Goal: Task Accomplishment & Management: Manage account settings

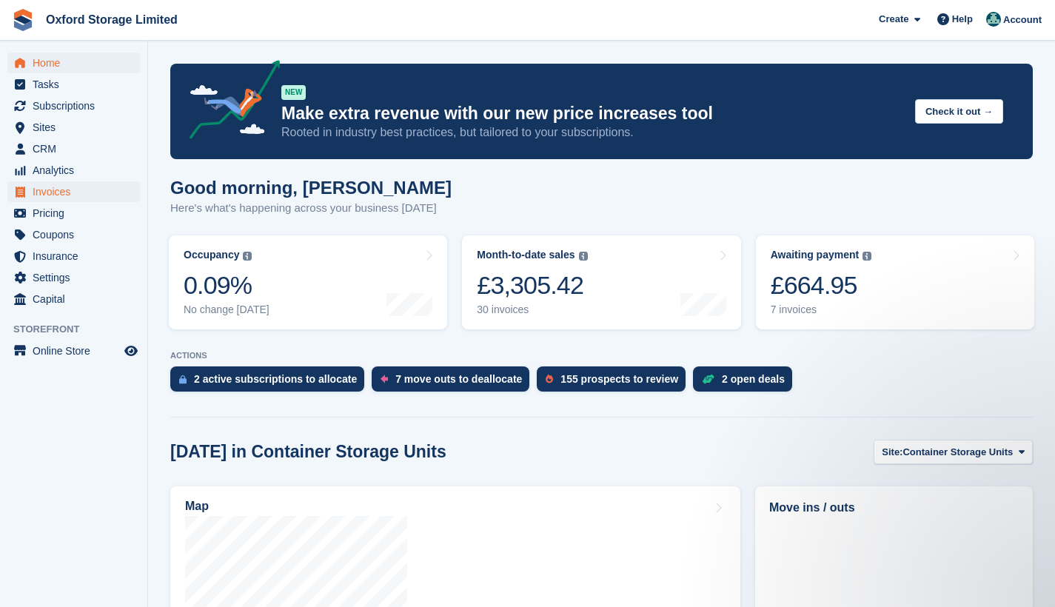
click at [45, 196] on span "Invoices" at bounding box center [77, 191] width 89 height 21
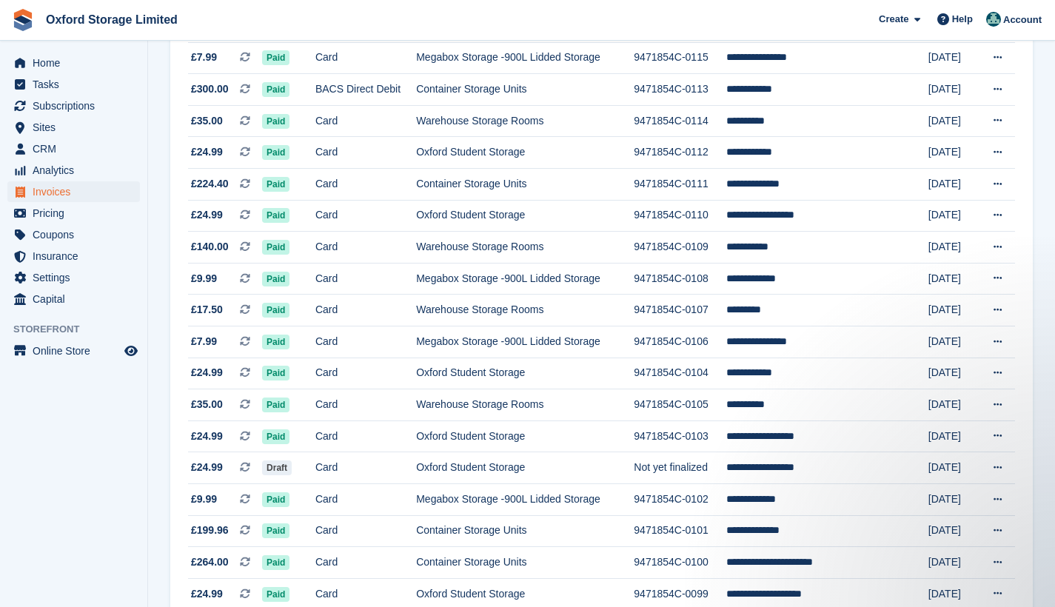
scroll to position [1223, 0]
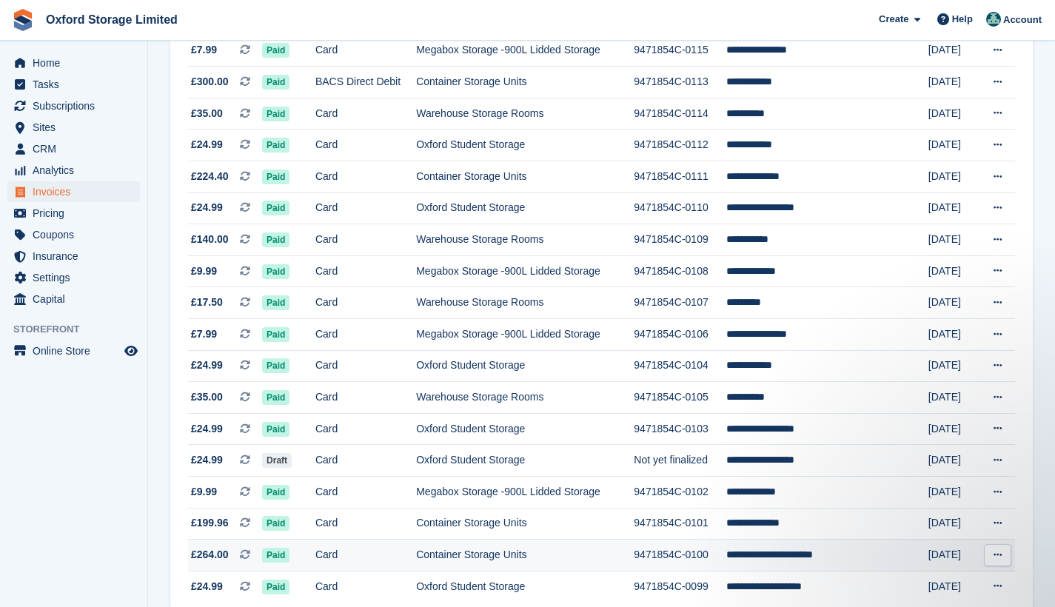
click at [998, 560] on icon at bounding box center [998, 555] width 8 height 10
click at [994, 560] on icon at bounding box center [998, 555] width 8 height 10
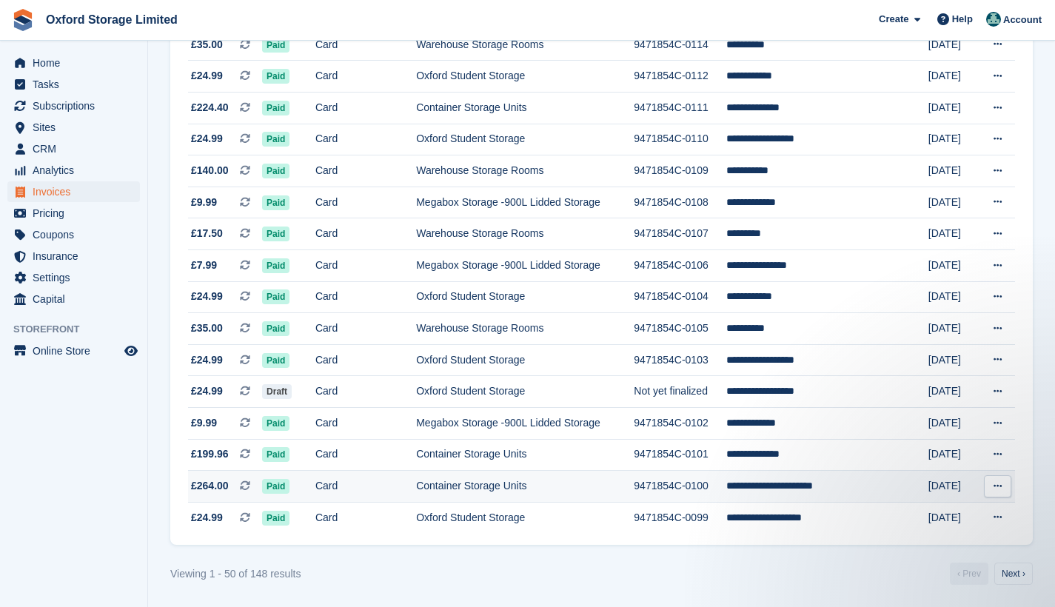
click at [614, 486] on td "Container Storage Units" at bounding box center [525, 487] width 218 height 32
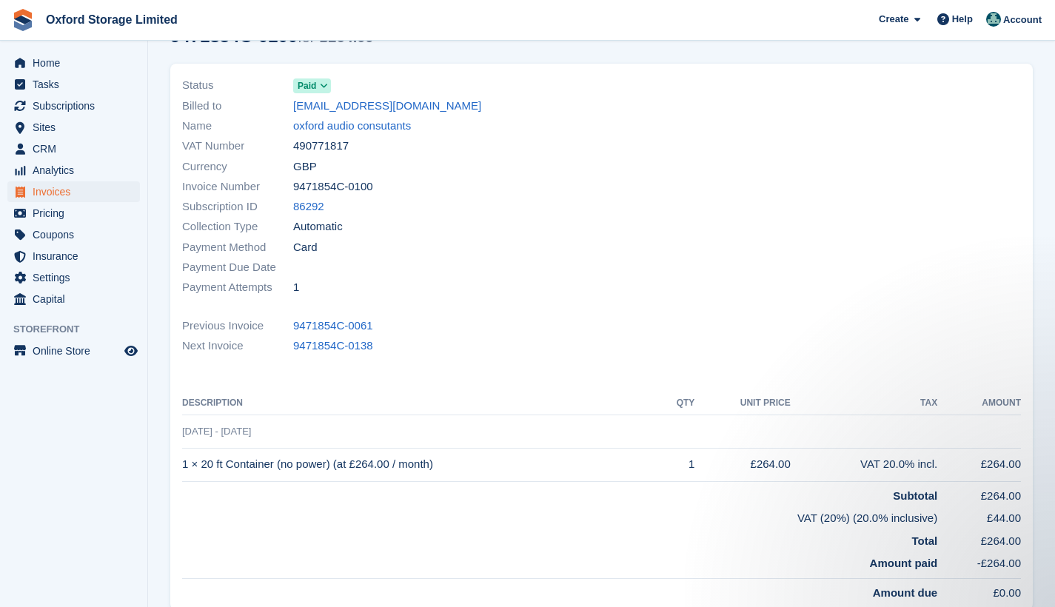
scroll to position [56, 0]
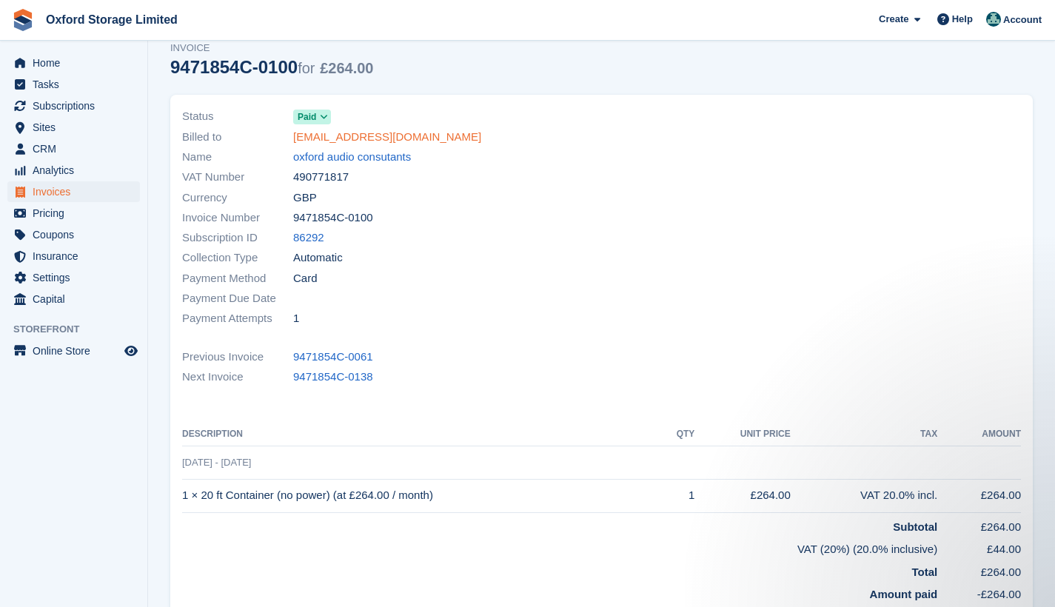
click at [371, 136] on link "[EMAIL_ADDRESS][DOMAIN_NAME]" at bounding box center [387, 137] width 188 height 17
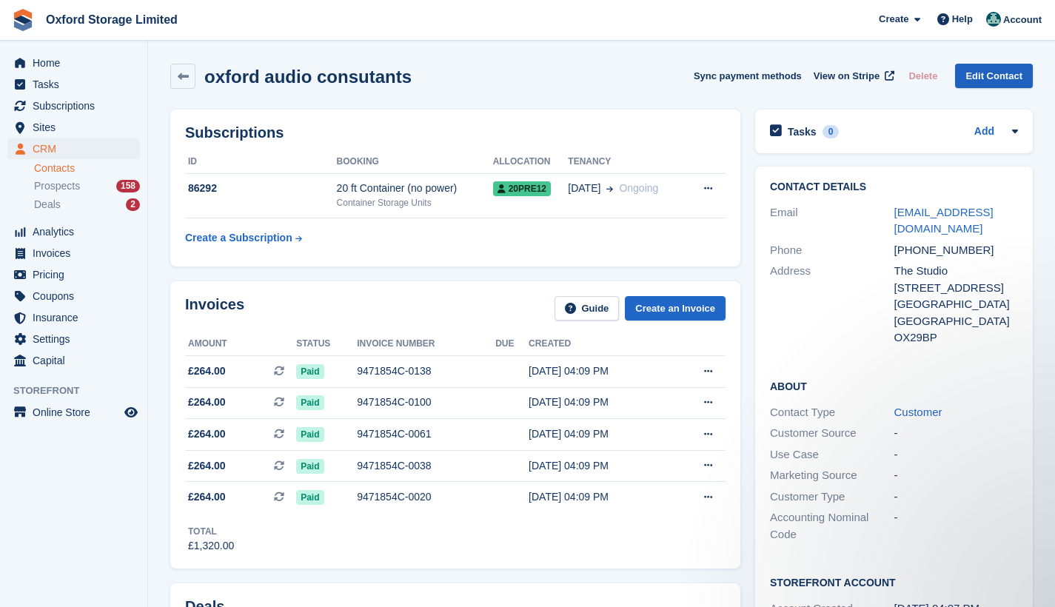
click at [982, 76] on link "Edit Contact" at bounding box center [994, 76] width 78 height 24
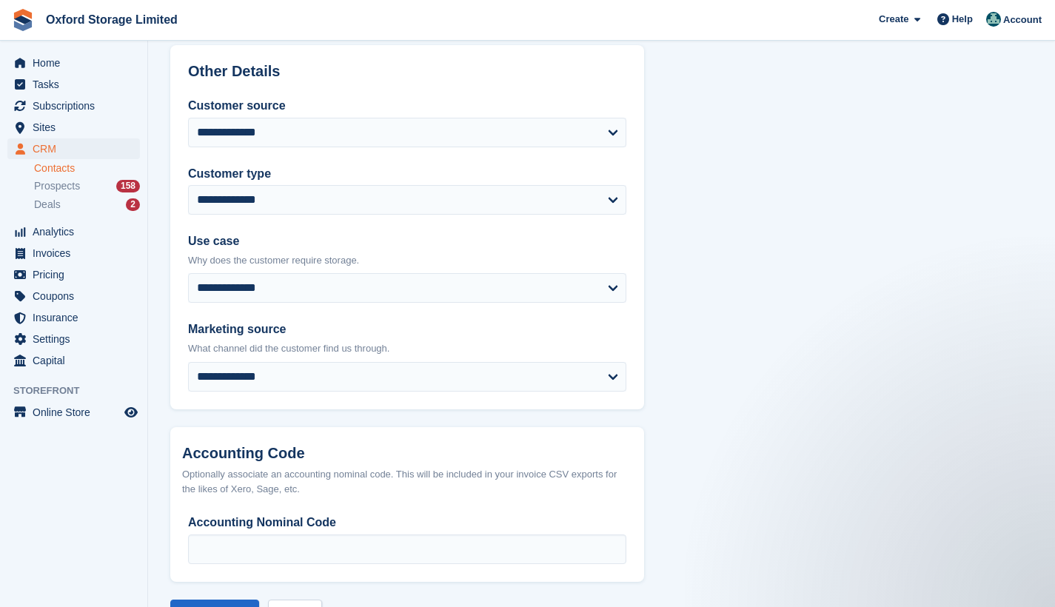
scroll to position [653, 0]
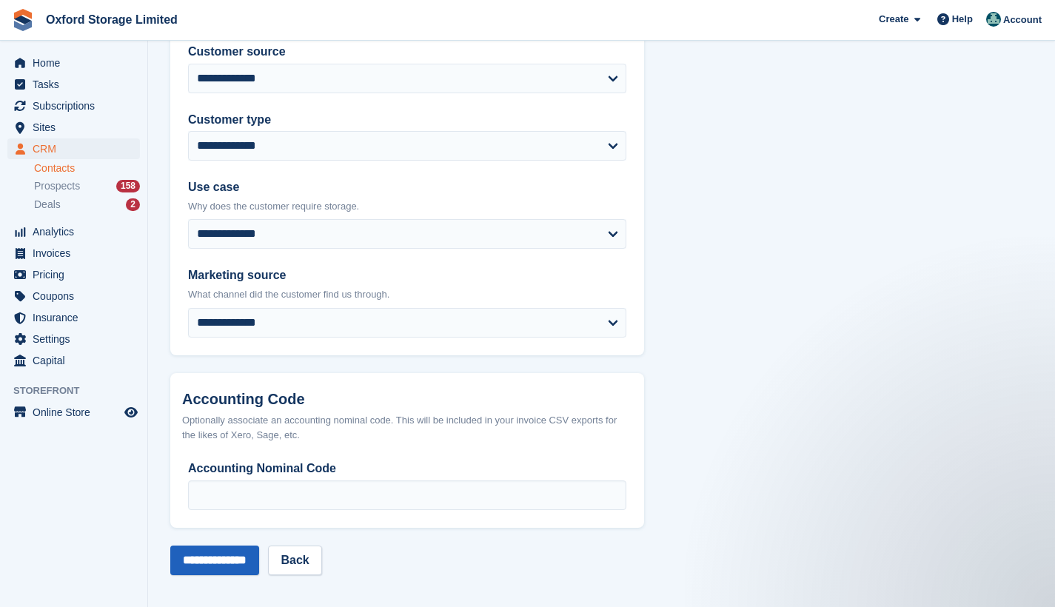
click at [224, 558] on input "**********" at bounding box center [214, 561] width 89 height 30
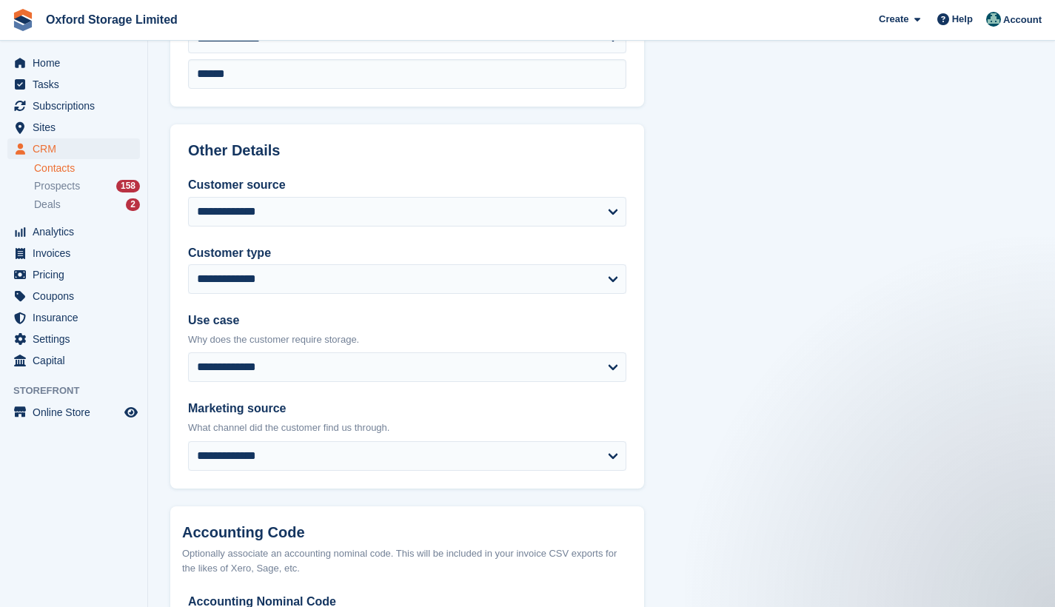
scroll to position [653, 0]
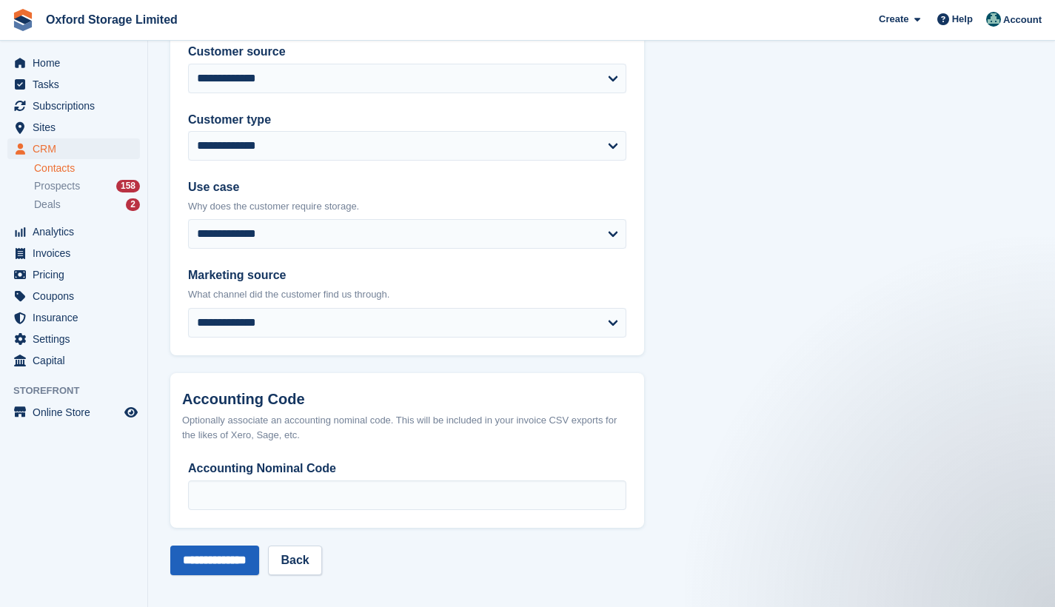
click at [256, 553] on input "**********" at bounding box center [214, 561] width 89 height 30
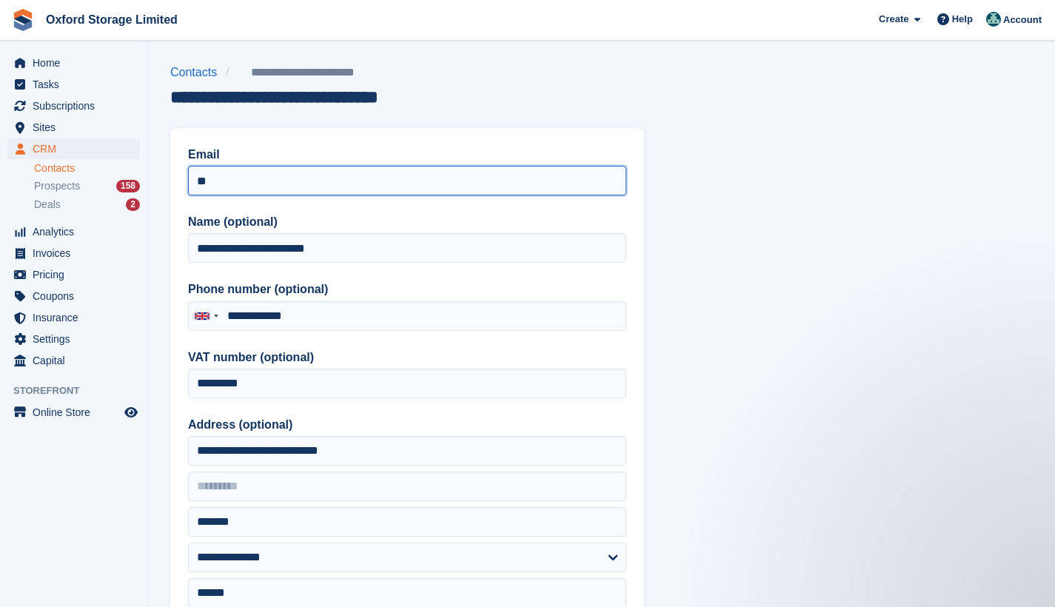
type input "*"
type input "**********"
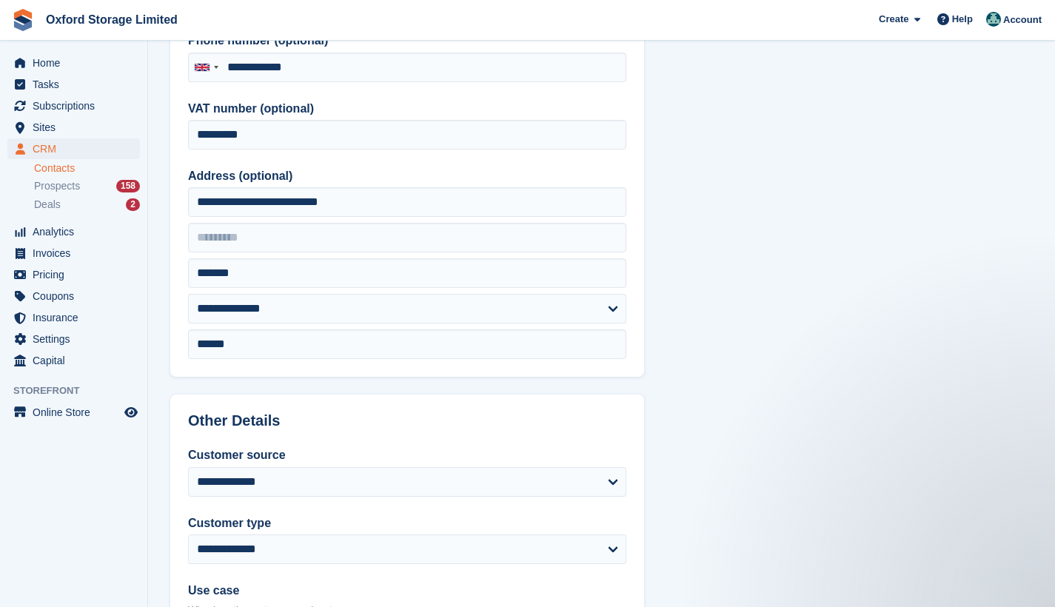
scroll to position [653, 0]
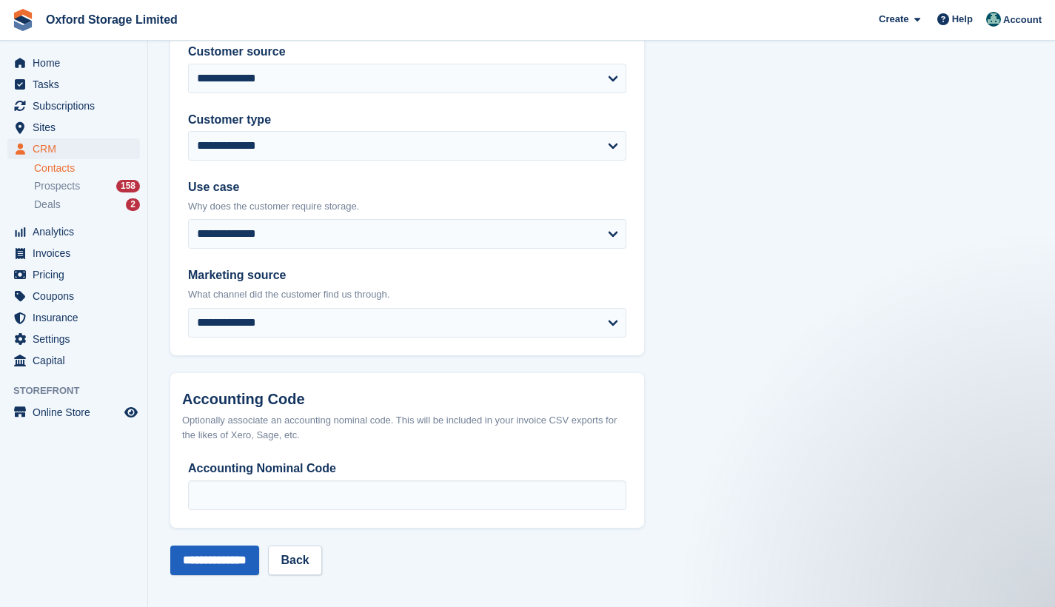
click at [256, 561] on input "**********" at bounding box center [214, 561] width 89 height 30
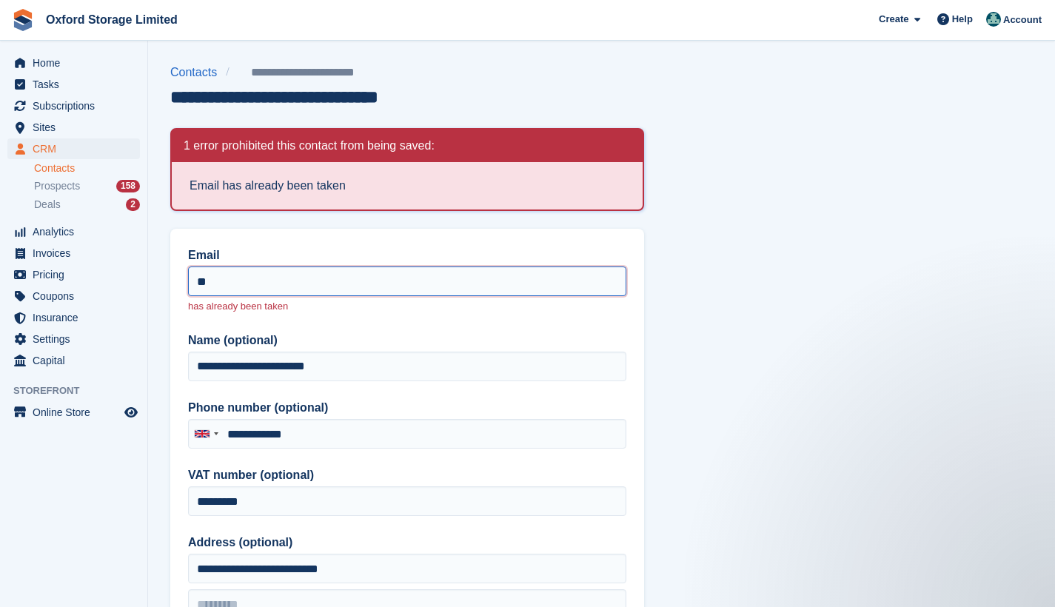
type input "*"
type input "**********"
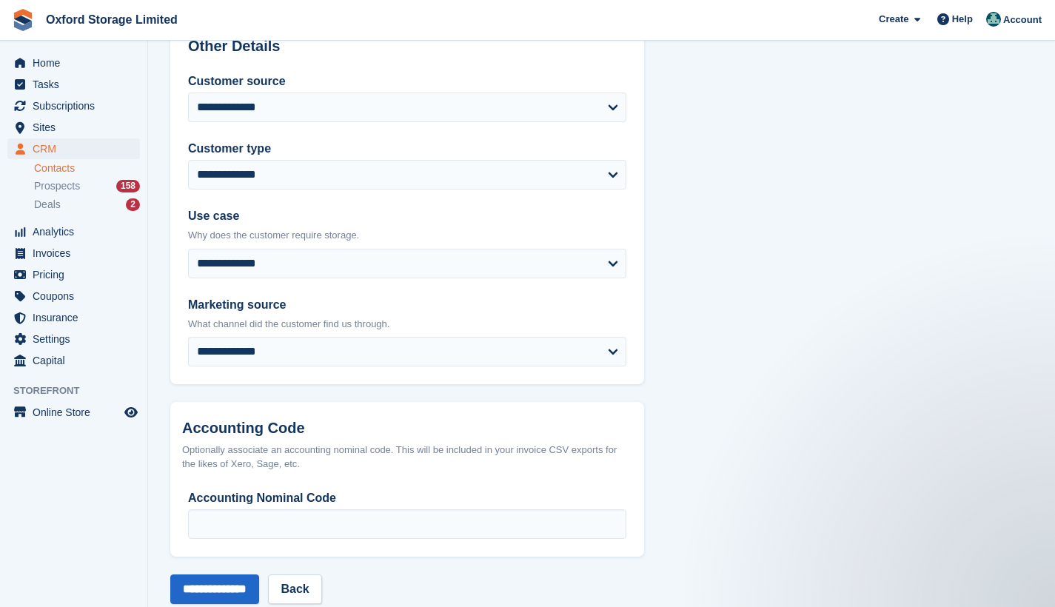
scroll to position [770, 0]
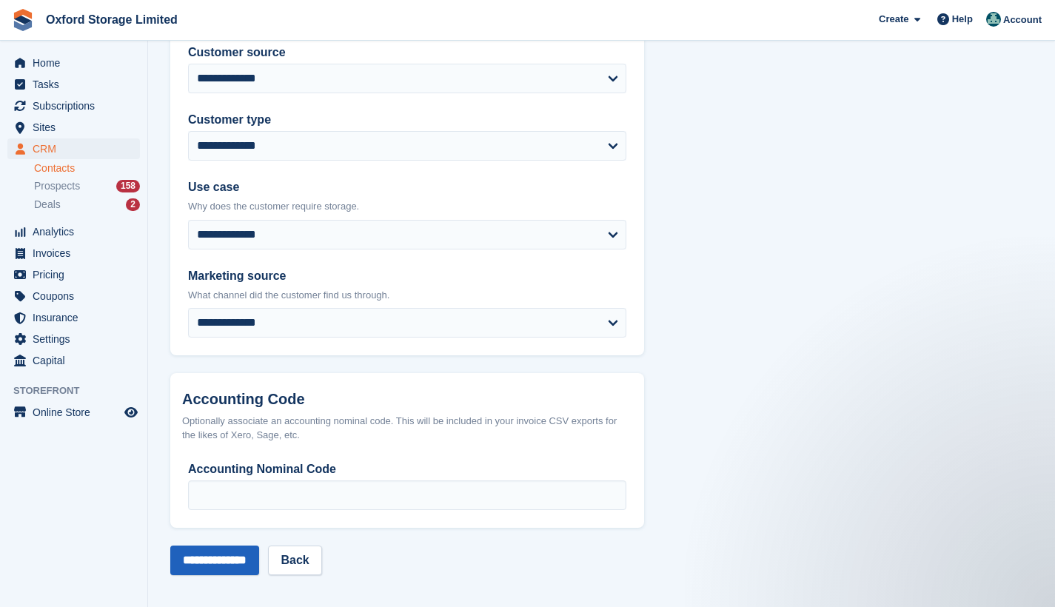
click at [244, 562] on input "**********" at bounding box center [214, 561] width 89 height 30
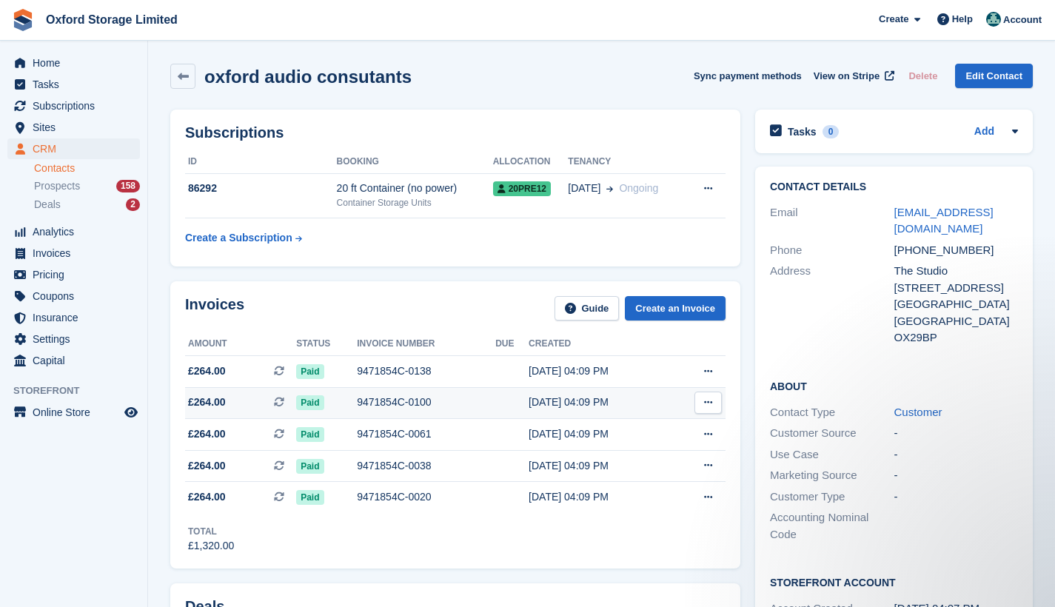
click at [416, 399] on div "9471854C-0100" at bounding box center [426, 403] width 139 height 16
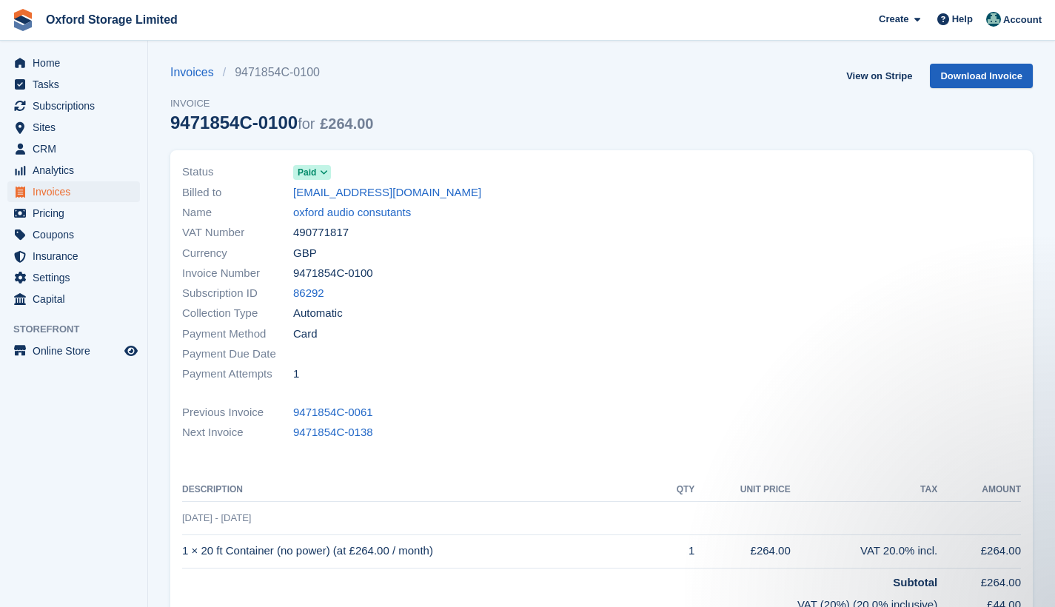
click at [973, 73] on link "Download Invoice" at bounding box center [981, 76] width 103 height 24
click at [988, 77] on link "Download Invoice" at bounding box center [981, 76] width 103 height 24
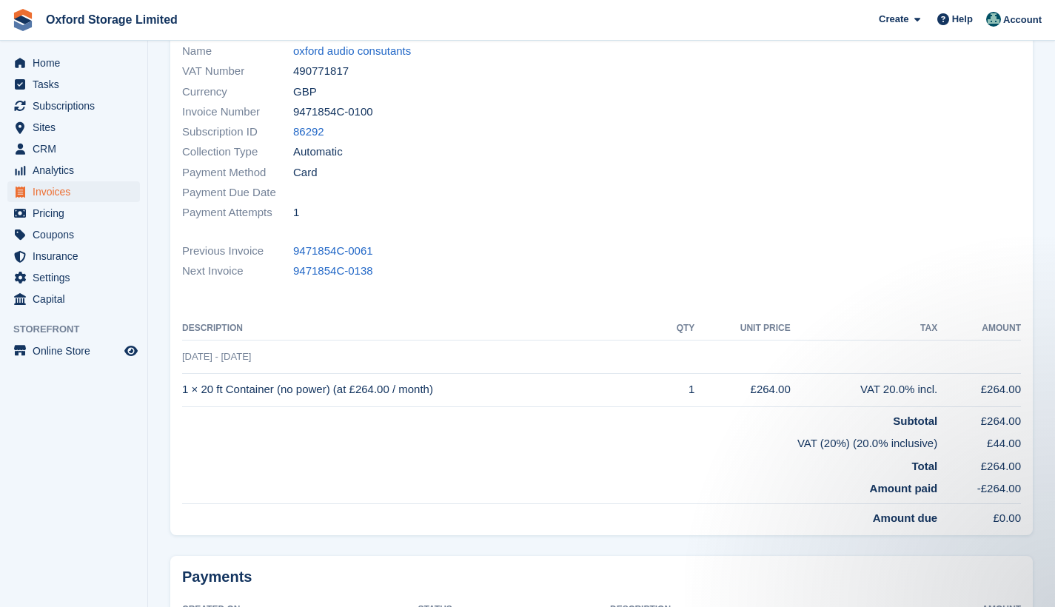
scroll to position [290, 0]
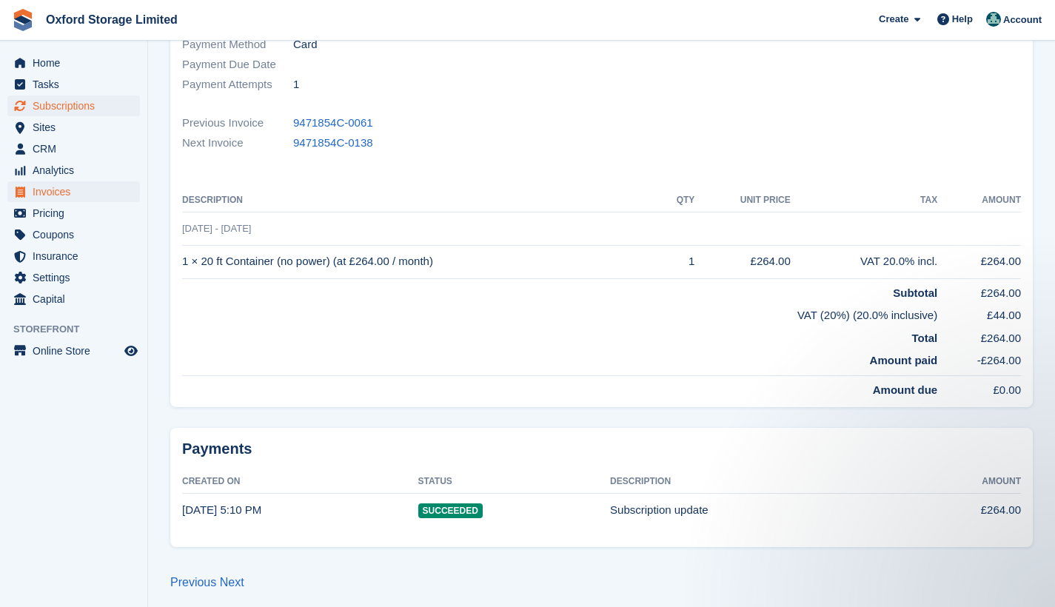
click at [70, 107] on span "Subscriptions" at bounding box center [77, 106] width 89 height 21
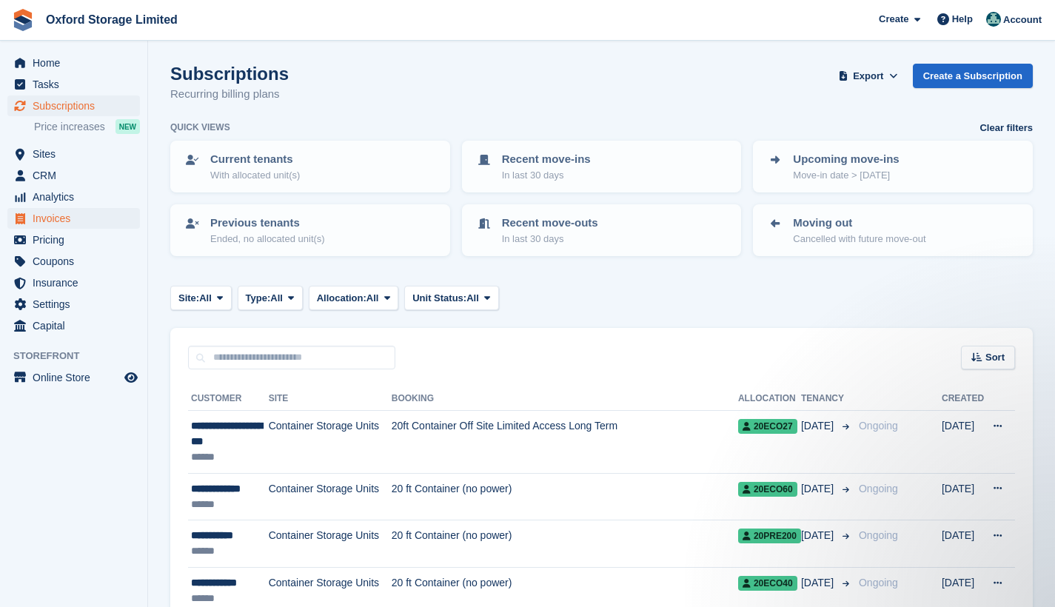
click at [44, 220] on span "Invoices" at bounding box center [77, 218] width 89 height 21
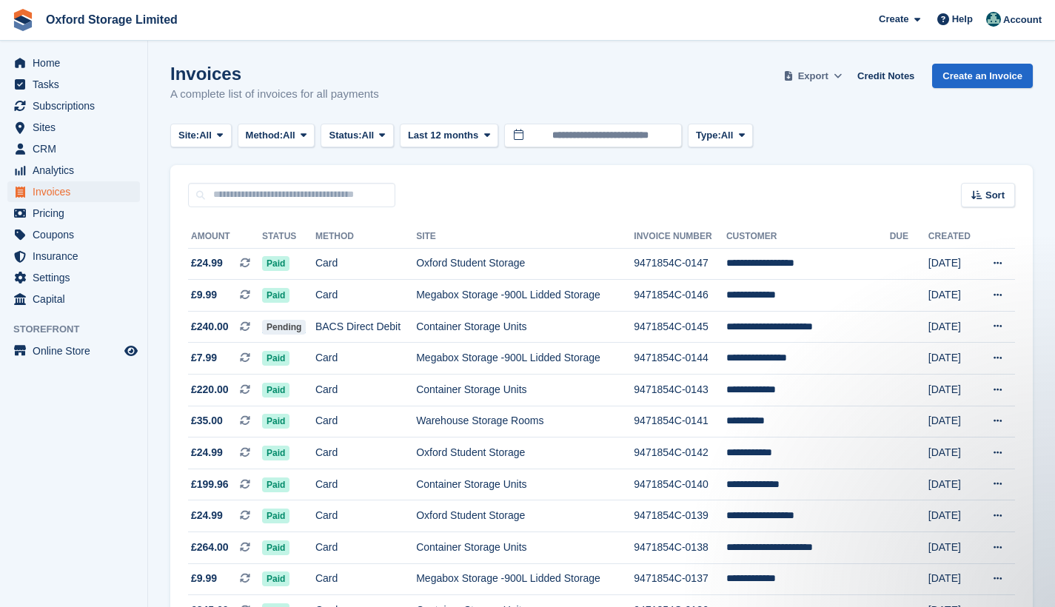
click at [834, 75] on icon at bounding box center [838, 76] width 8 height 10
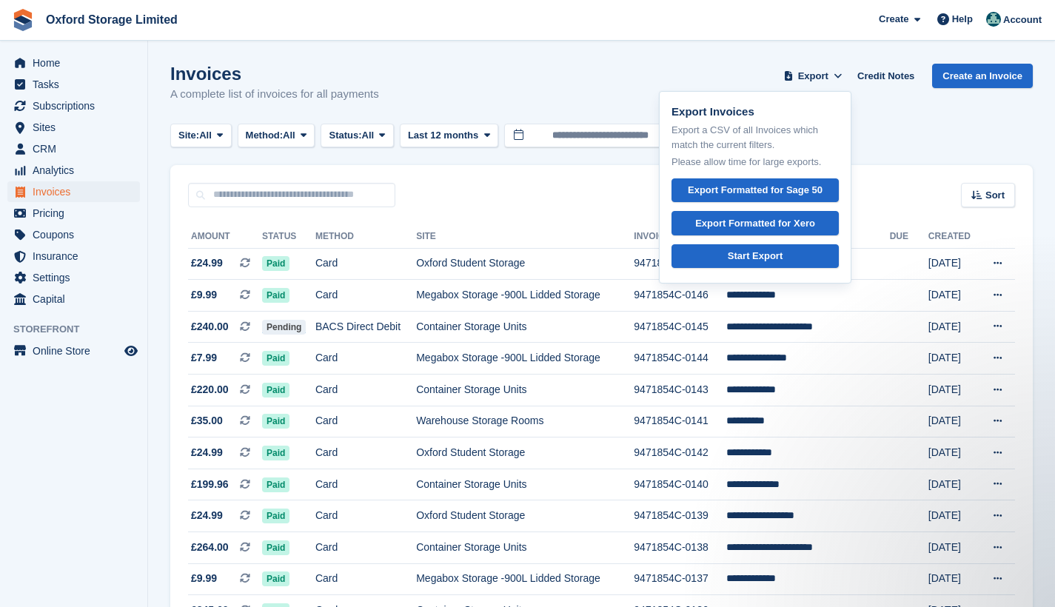
click at [546, 90] on div "Invoices A complete list of invoices for all payments Export Export Invoices Ex…" at bounding box center [601, 92] width 863 height 57
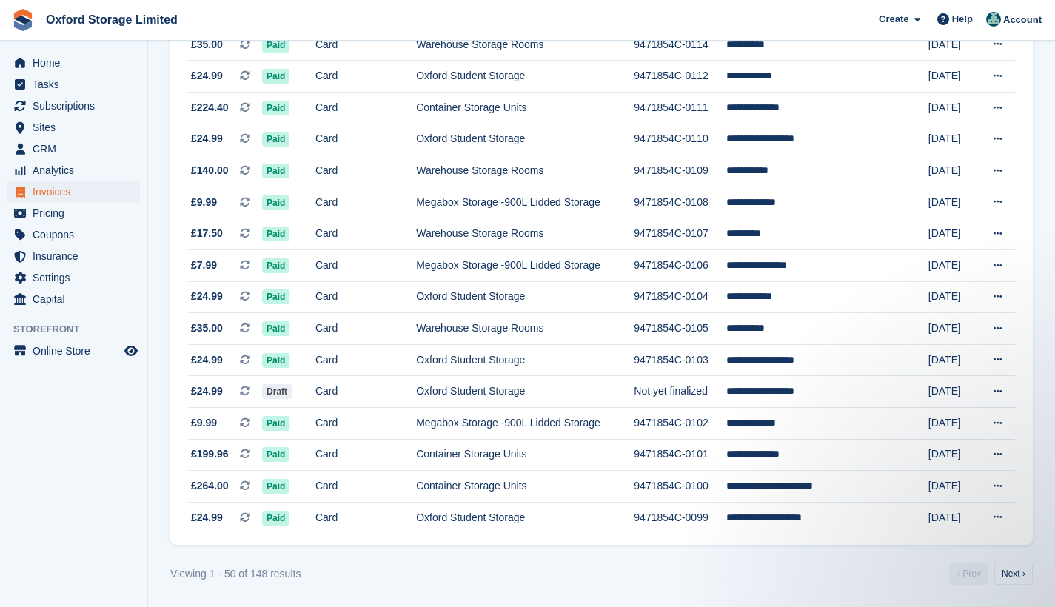
scroll to position [1329, 0]
click at [1015, 577] on link "Next ›" at bounding box center [1014, 574] width 39 height 22
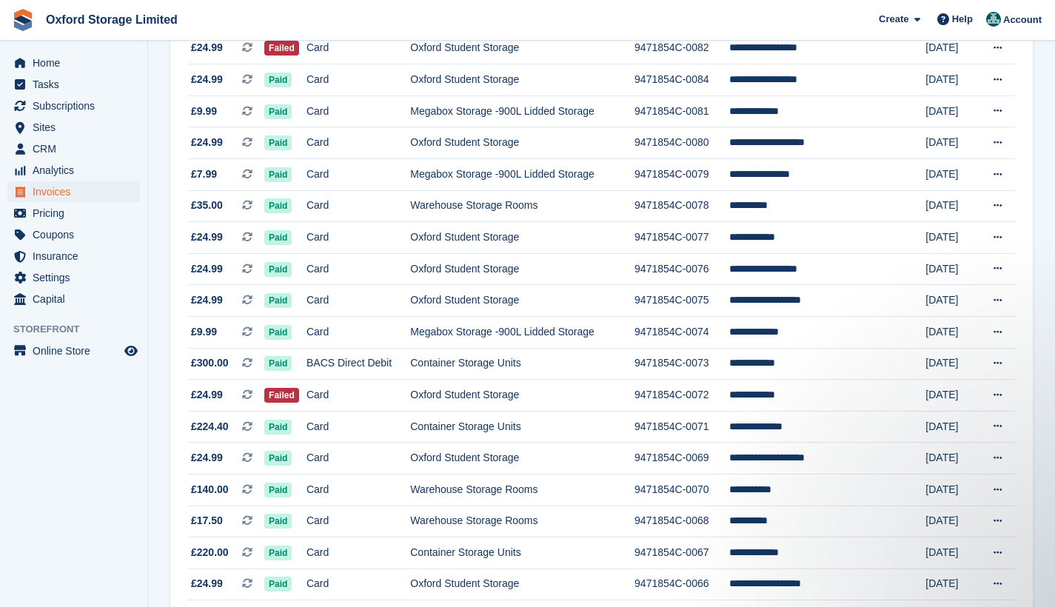
scroll to position [701, 0]
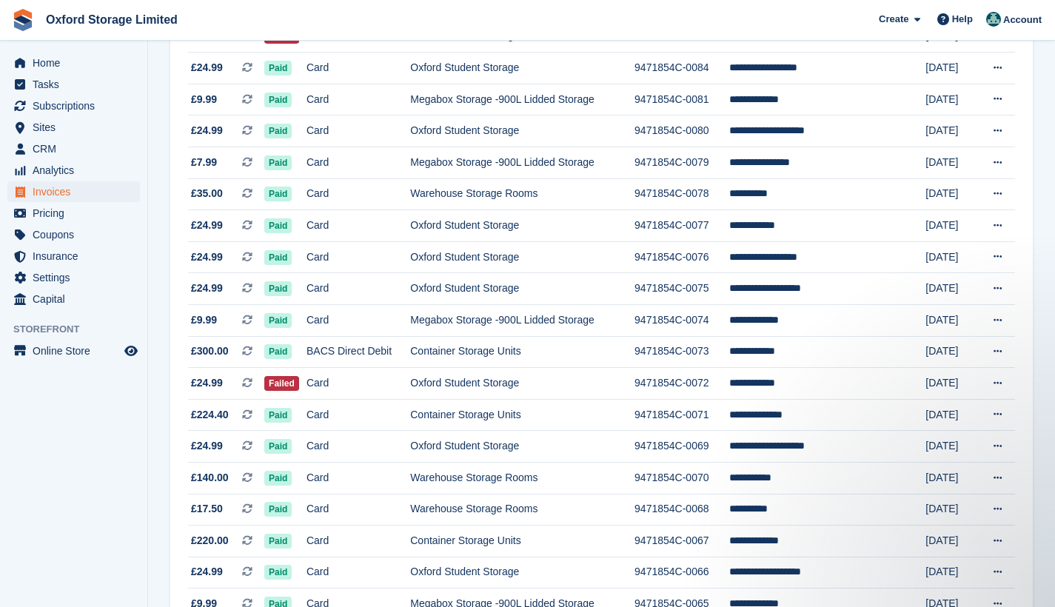
click at [1028, 450] on div "**********" at bounding box center [601, 322] width 863 height 1630
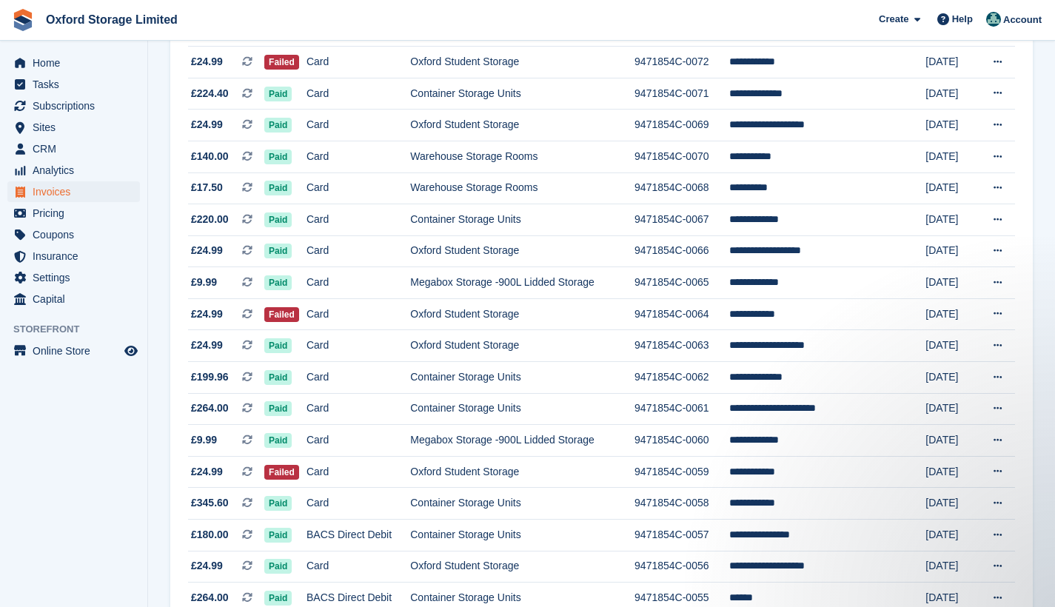
scroll to position [1329, 0]
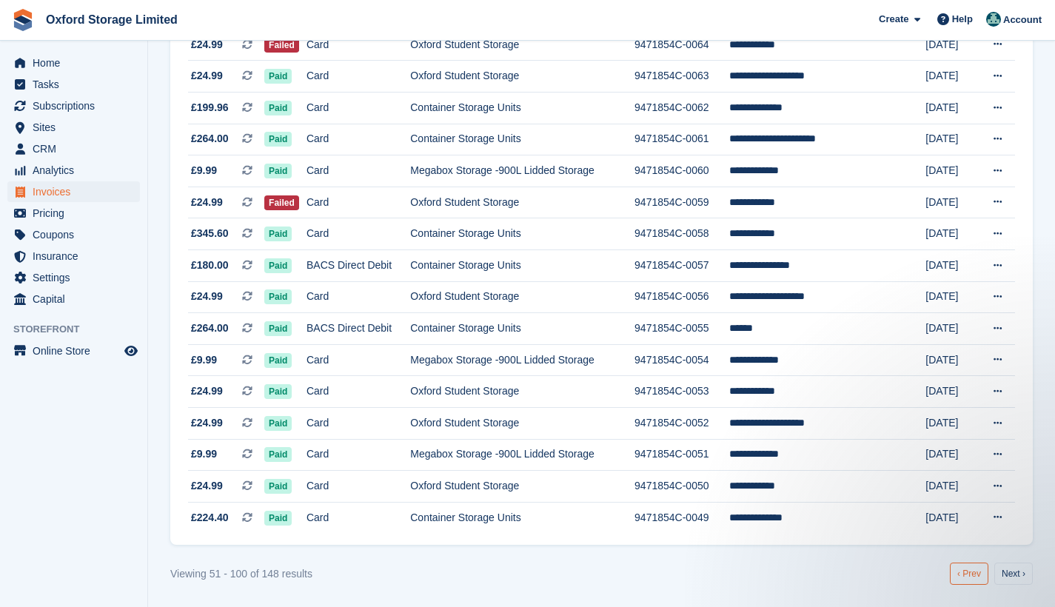
click at [969, 578] on link "‹ Prev" at bounding box center [969, 574] width 39 height 22
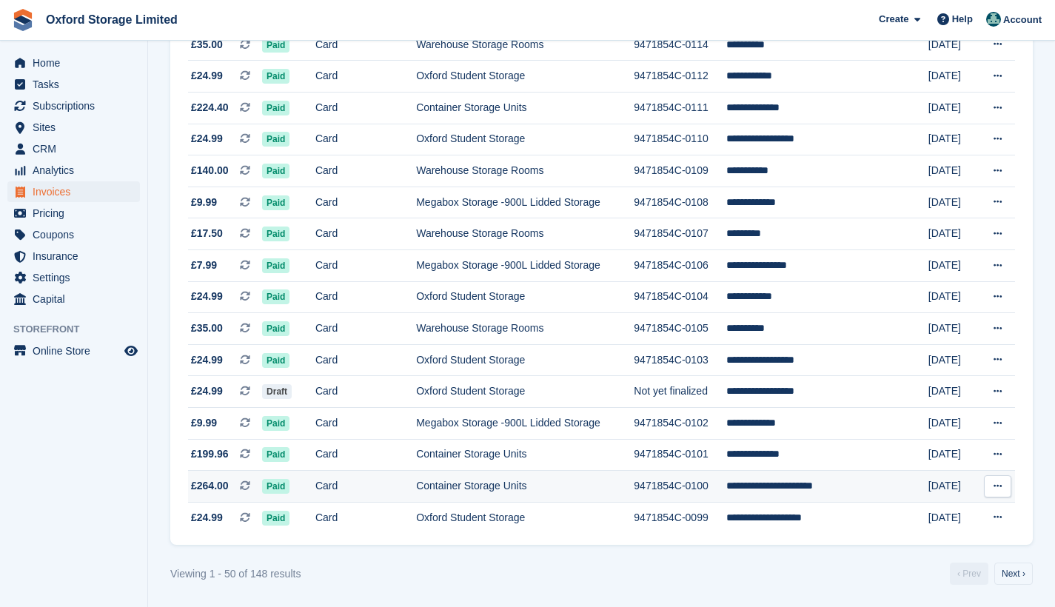
click at [875, 486] on td "**********" at bounding box center [809, 487] width 164 height 32
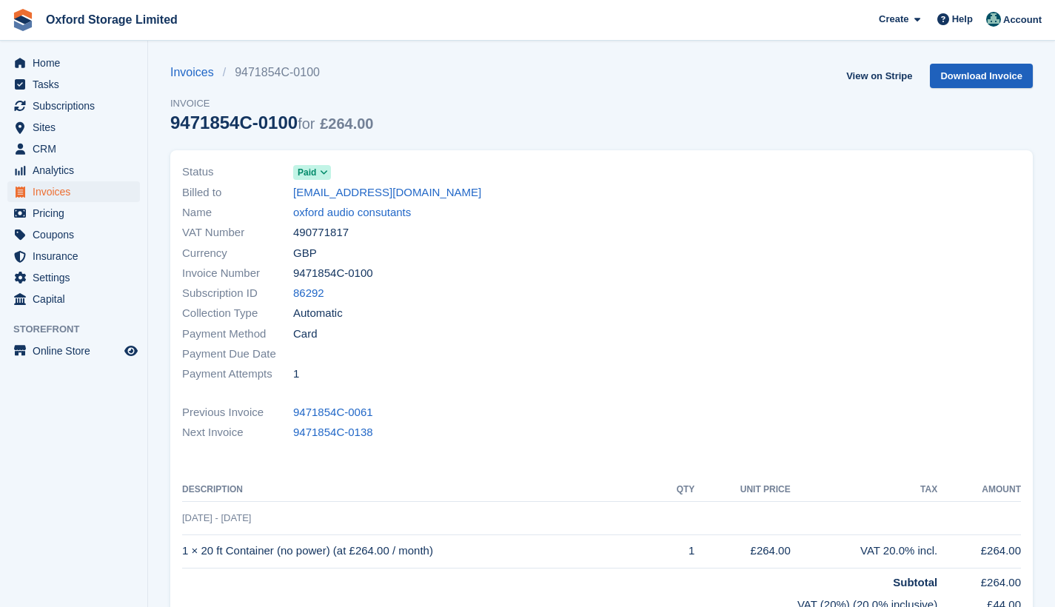
click at [1005, 67] on link "Download Invoice" at bounding box center [981, 76] width 103 height 24
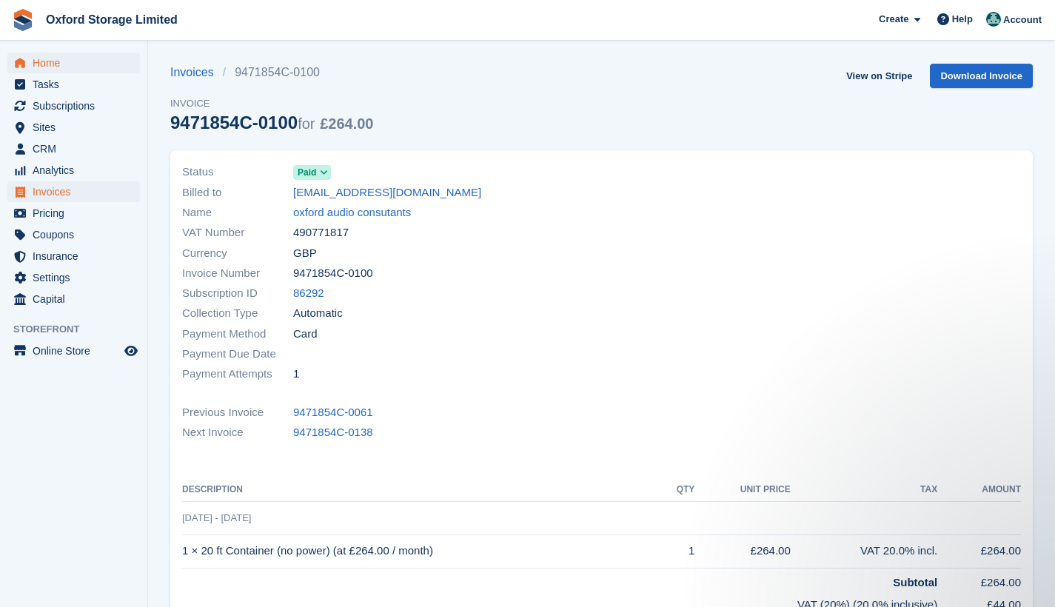
click at [61, 56] on span "Home" at bounding box center [77, 63] width 89 height 21
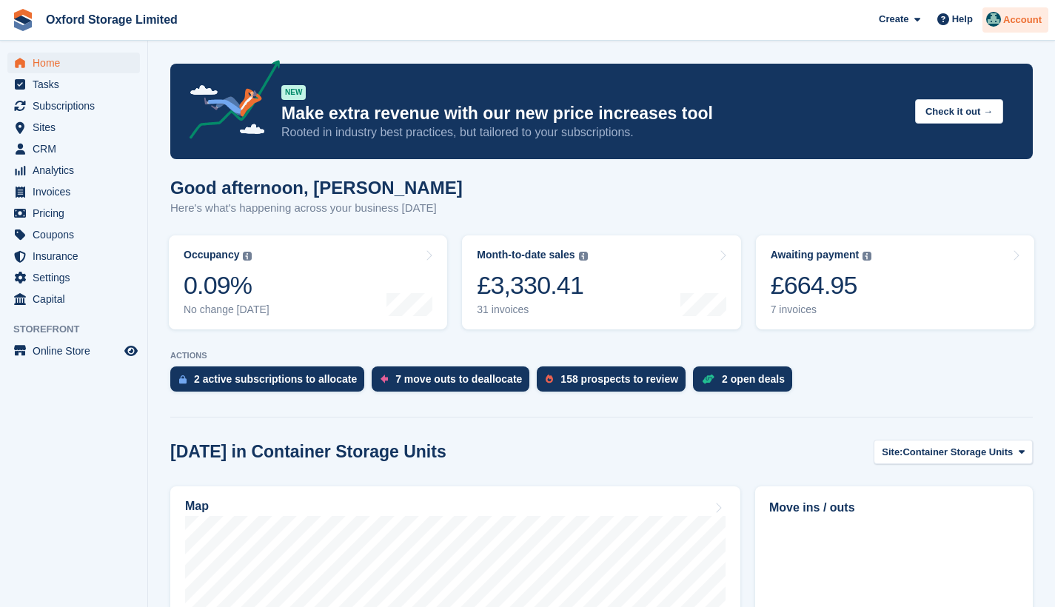
click at [1024, 27] on span "Account" at bounding box center [1023, 20] width 39 height 15
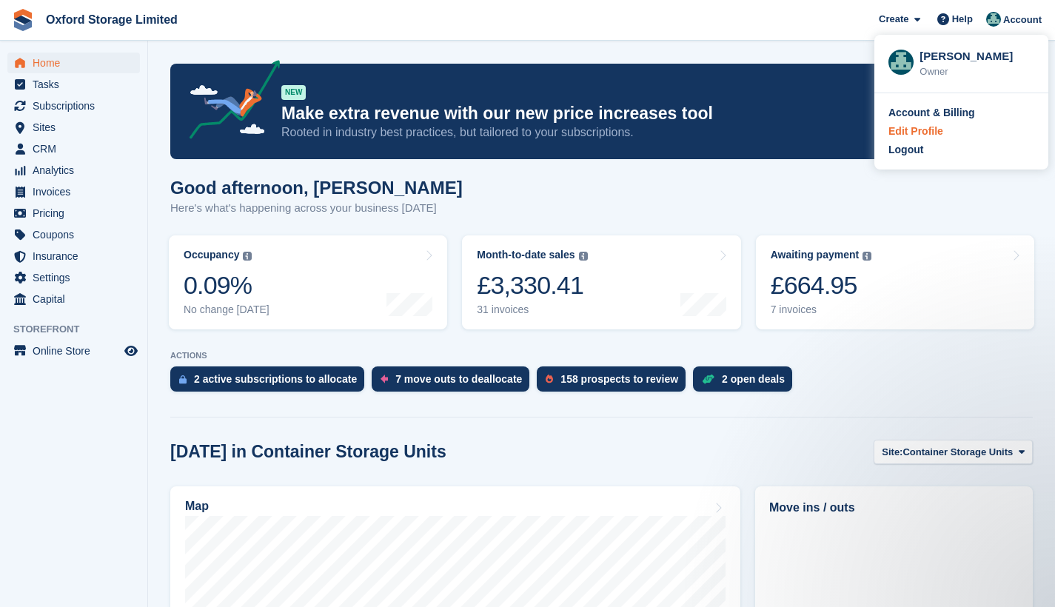
click at [936, 127] on div "Edit Profile" at bounding box center [916, 132] width 55 height 16
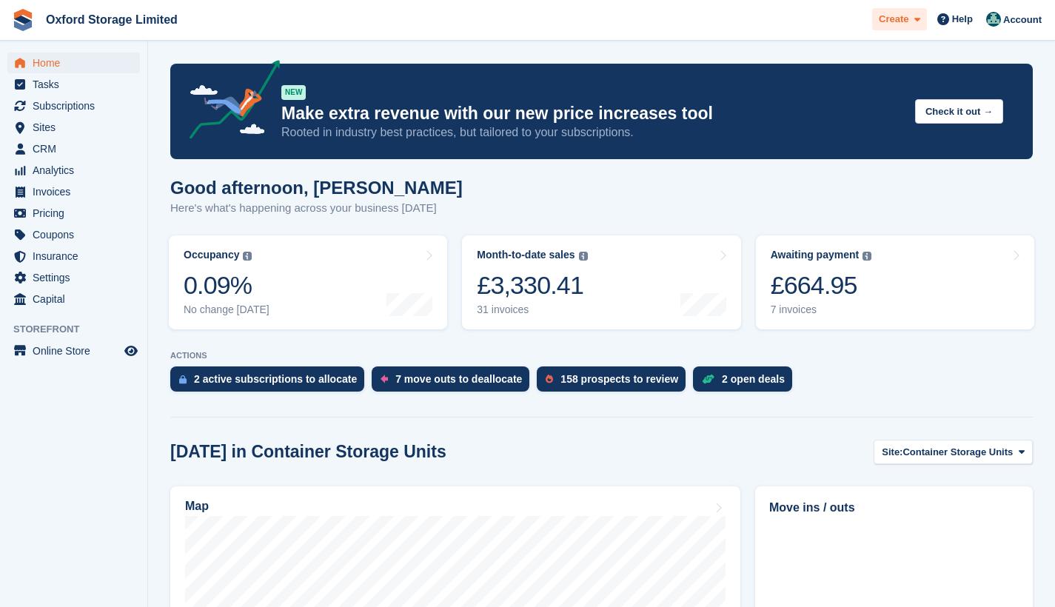
click at [910, 11] on span at bounding box center [915, 19] width 12 height 17
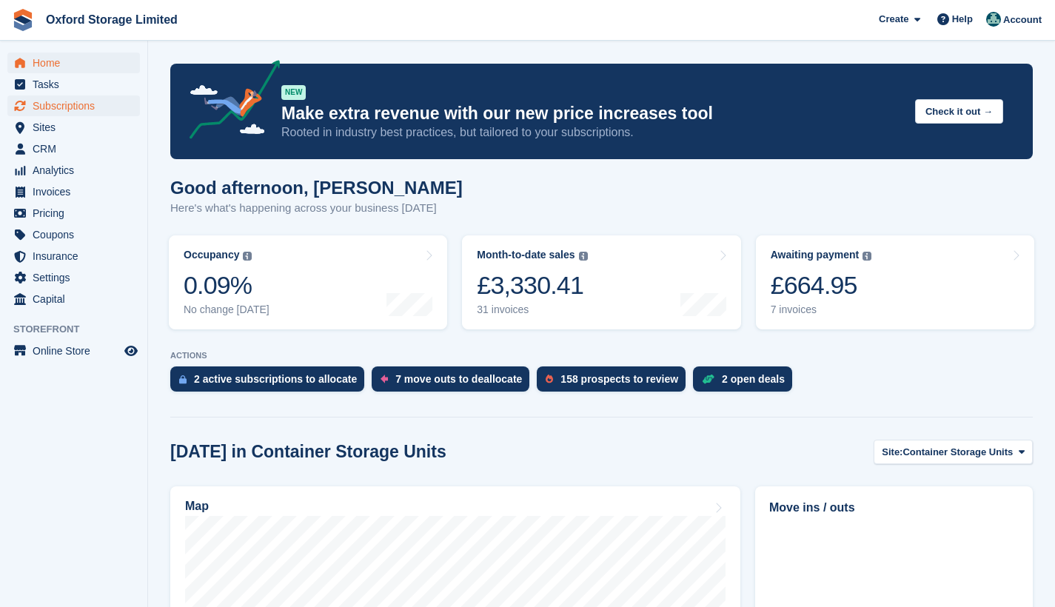
click at [78, 105] on span "Subscriptions" at bounding box center [77, 106] width 89 height 21
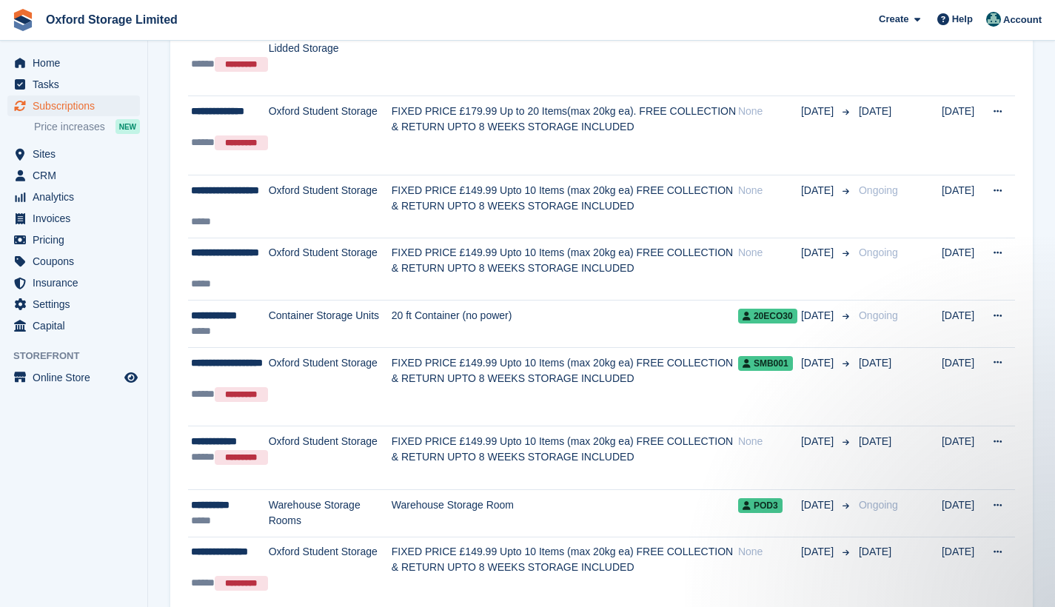
scroll to position [709, 0]
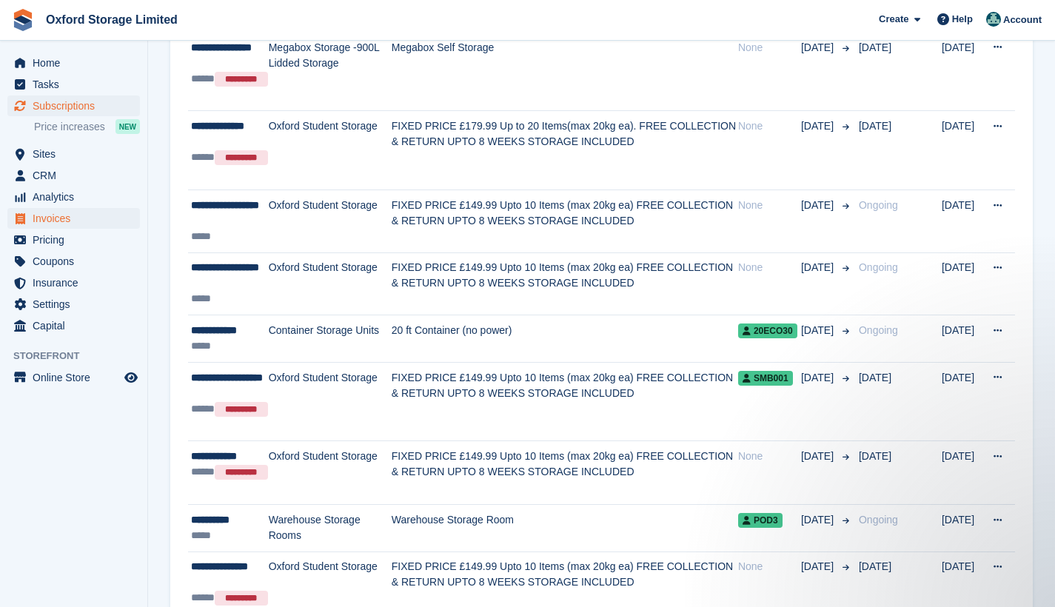
click at [61, 222] on span "Invoices" at bounding box center [77, 218] width 89 height 21
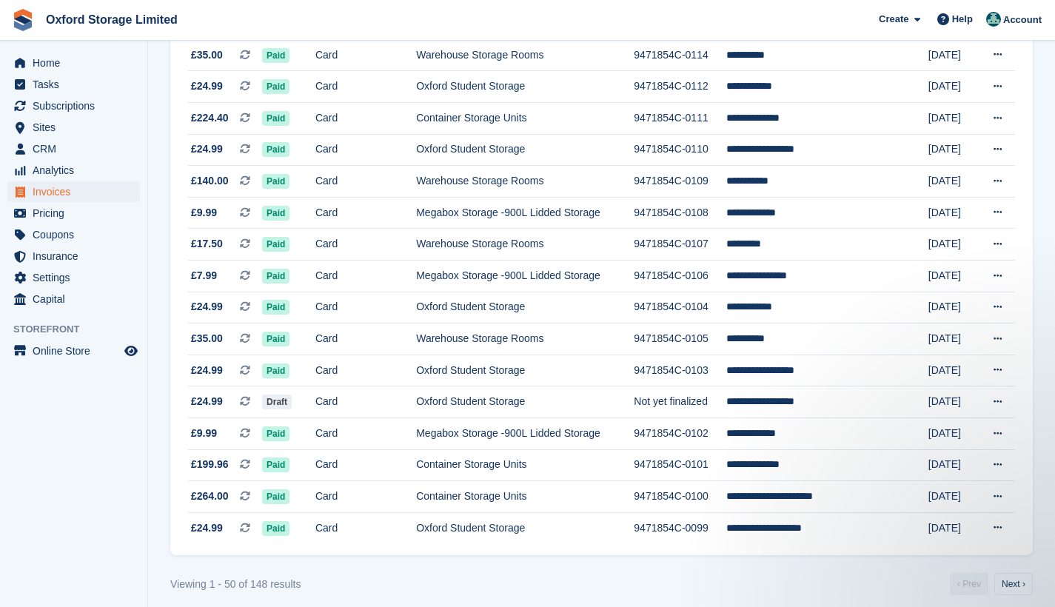
scroll to position [1291, 0]
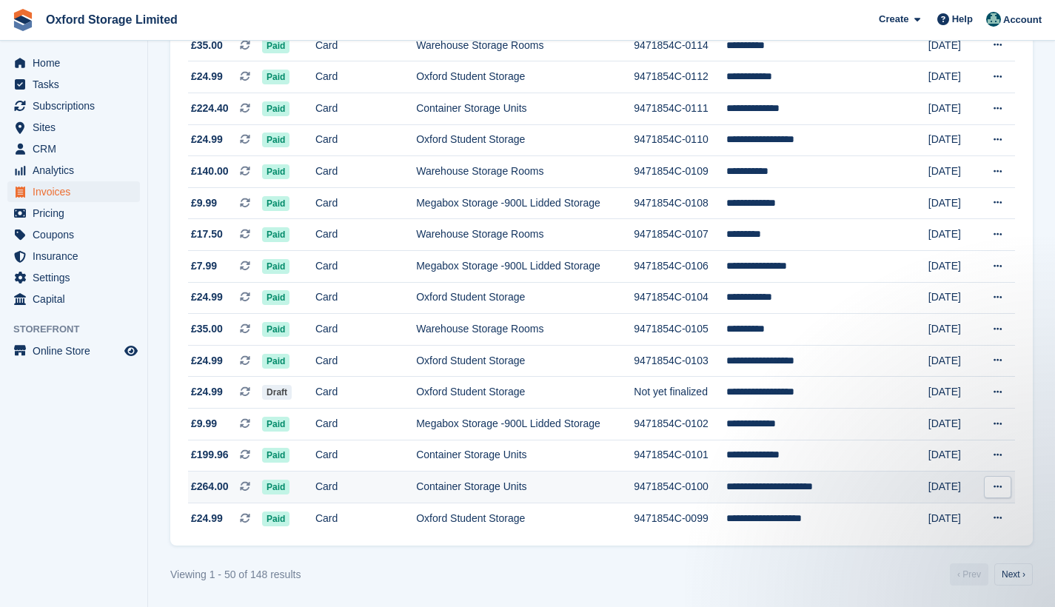
click at [950, 504] on td "[DATE]" at bounding box center [954, 488] width 50 height 32
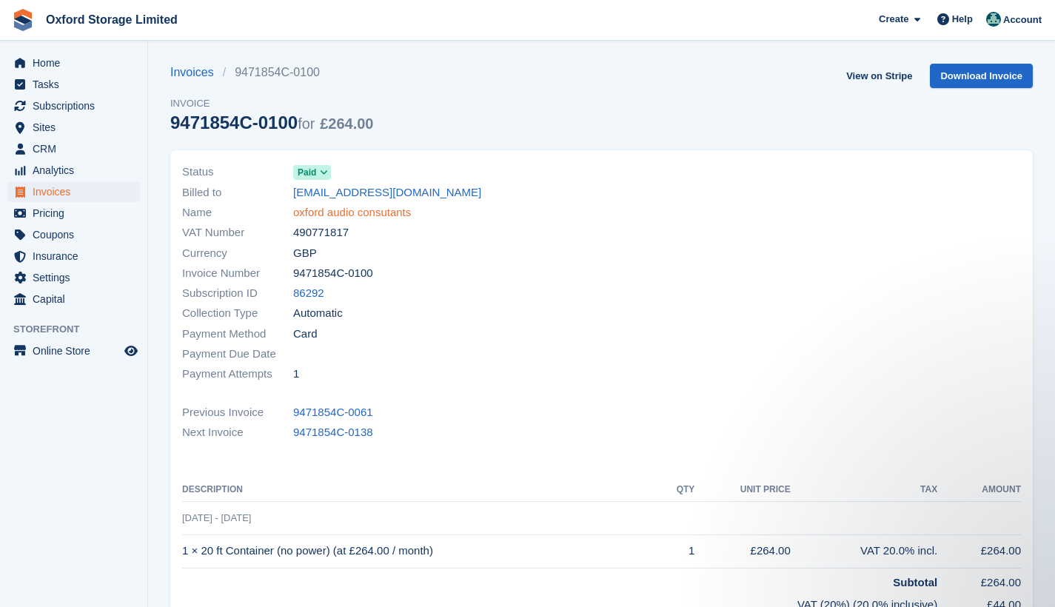
click at [359, 215] on link "oxford audio consutants" at bounding box center [352, 212] width 118 height 17
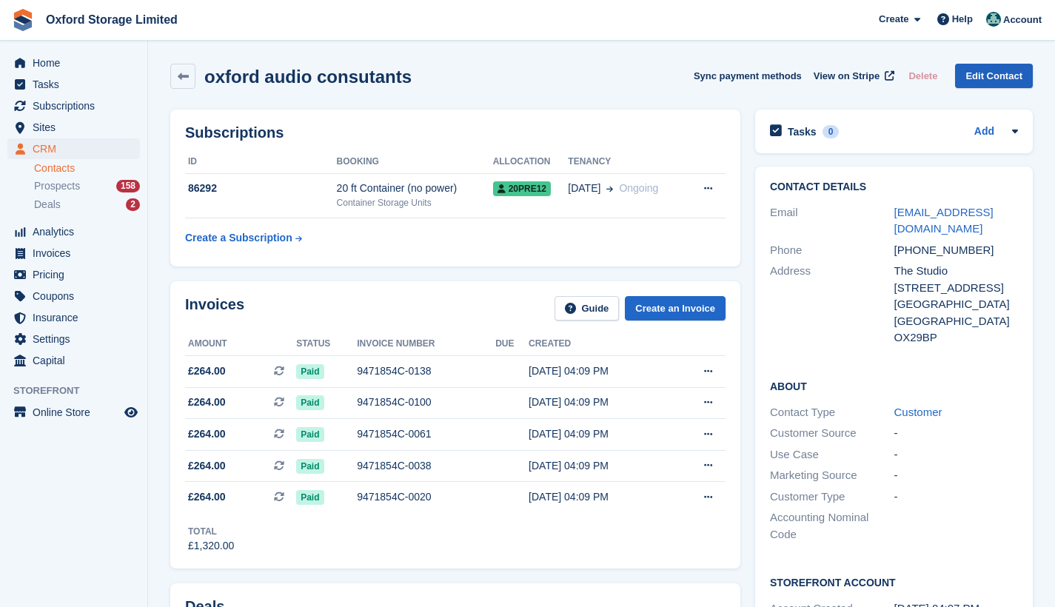
click at [994, 67] on link "Edit Contact" at bounding box center [994, 76] width 78 height 24
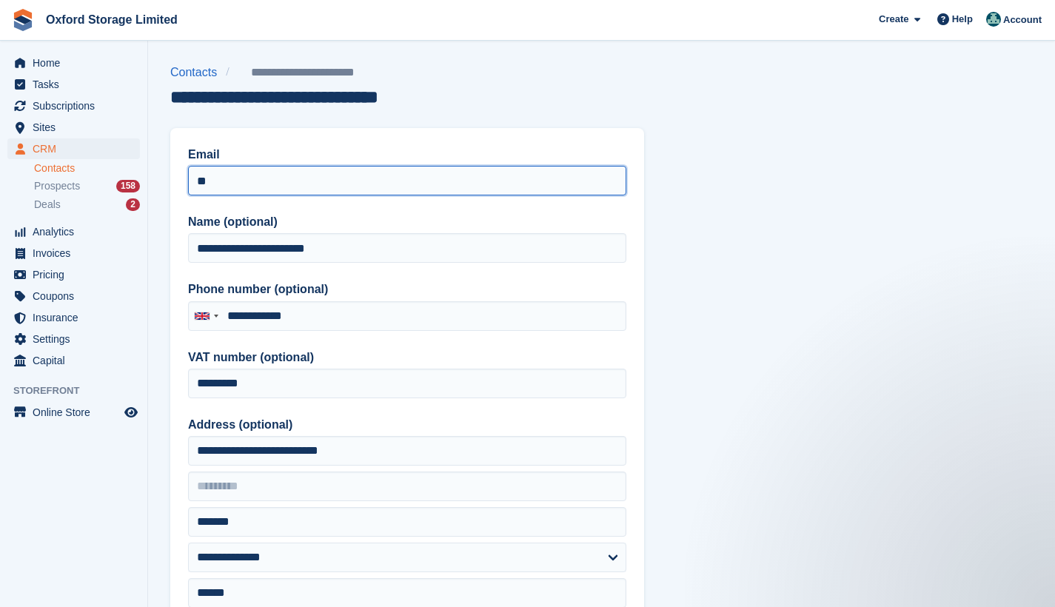
type input "*"
type input "**********"
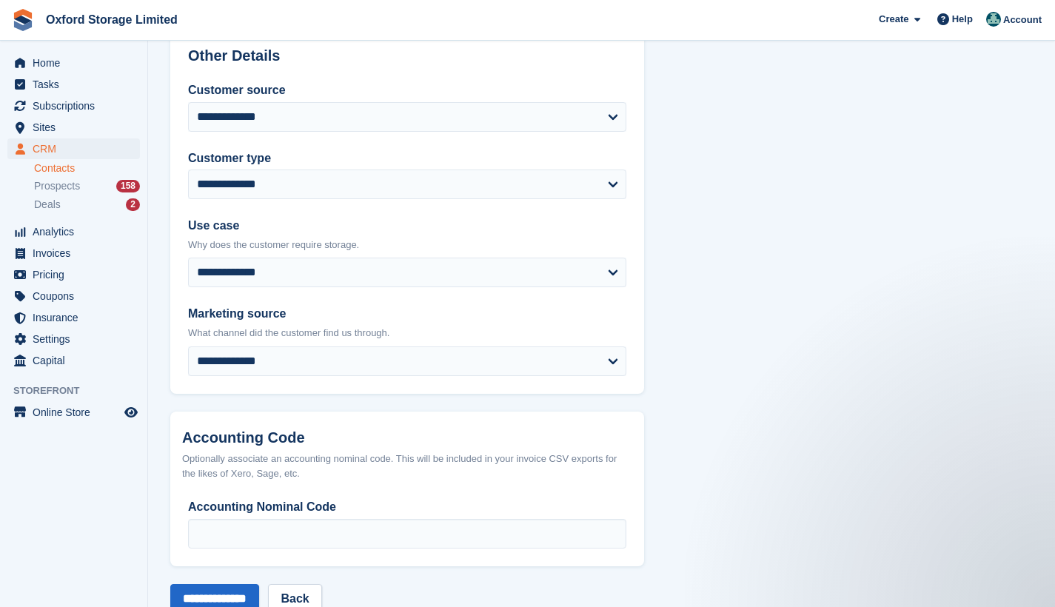
scroll to position [653, 0]
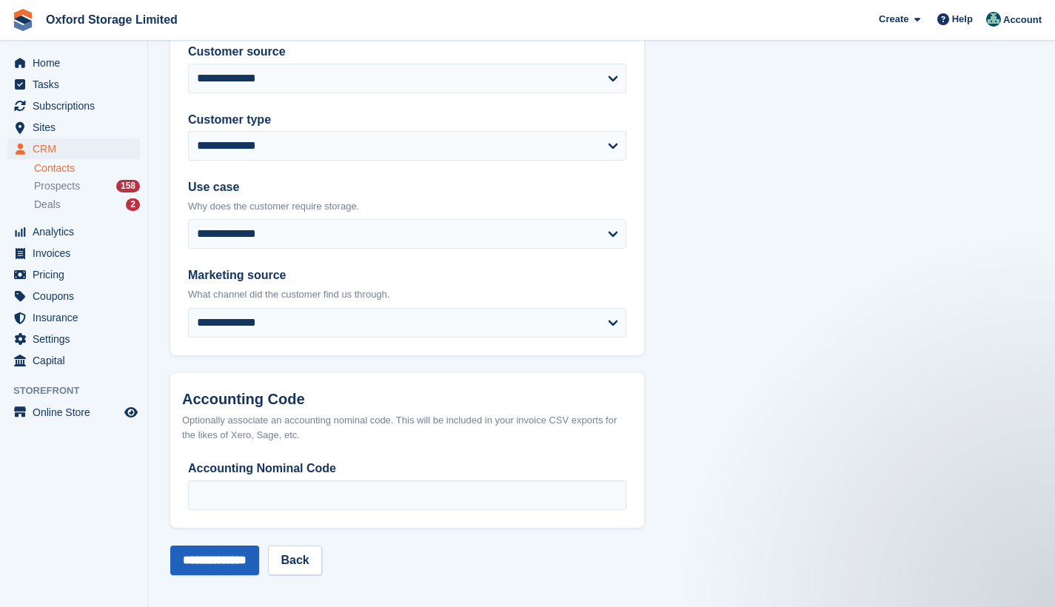
click at [201, 561] on input "**********" at bounding box center [214, 561] width 89 height 30
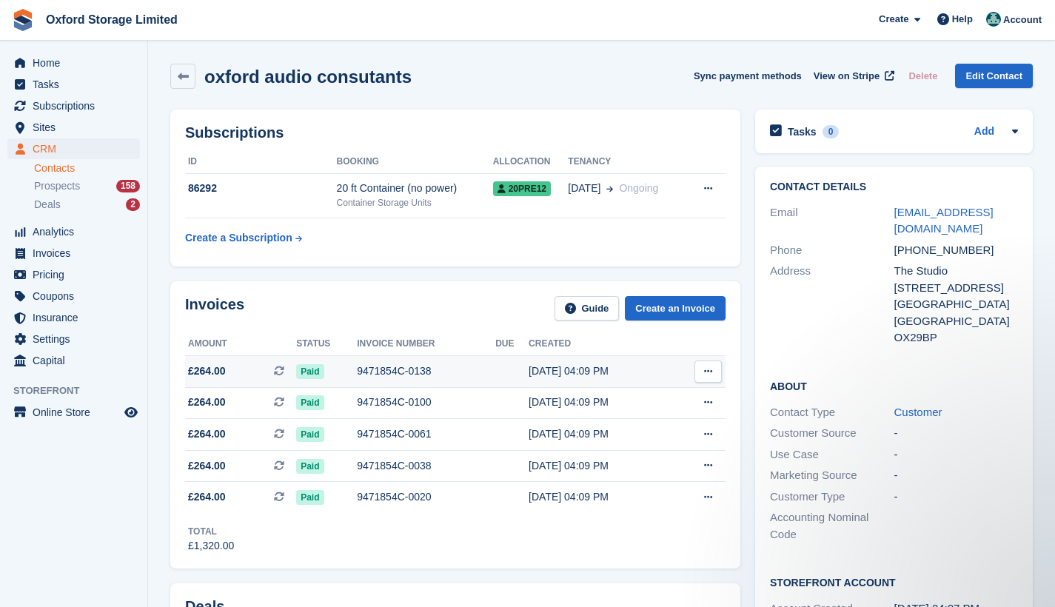
click at [444, 375] on div "9471854C-0138" at bounding box center [426, 372] width 139 height 16
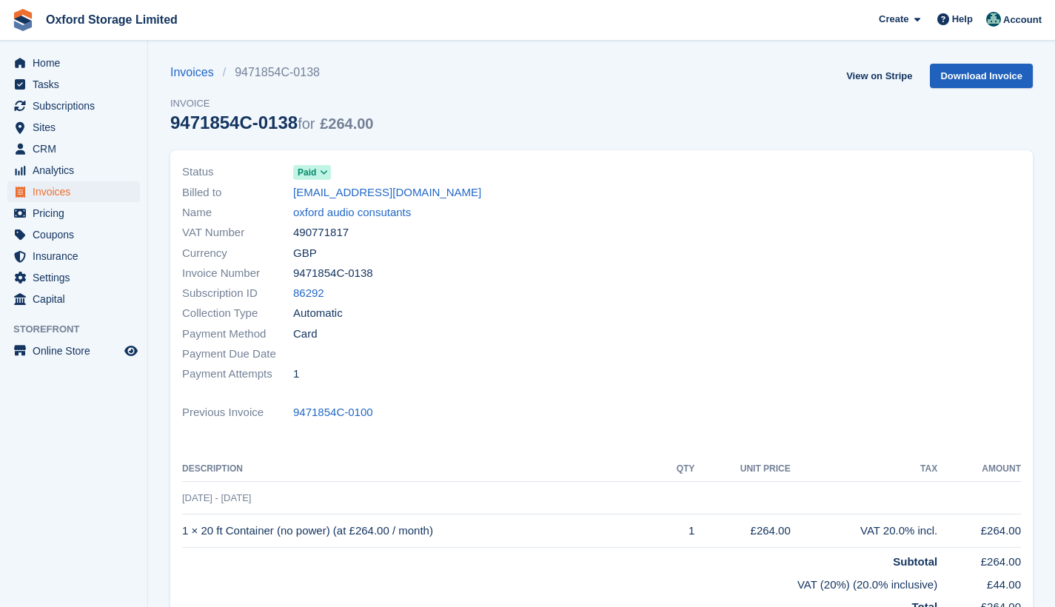
click at [975, 85] on link "Download Invoice" at bounding box center [981, 76] width 103 height 24
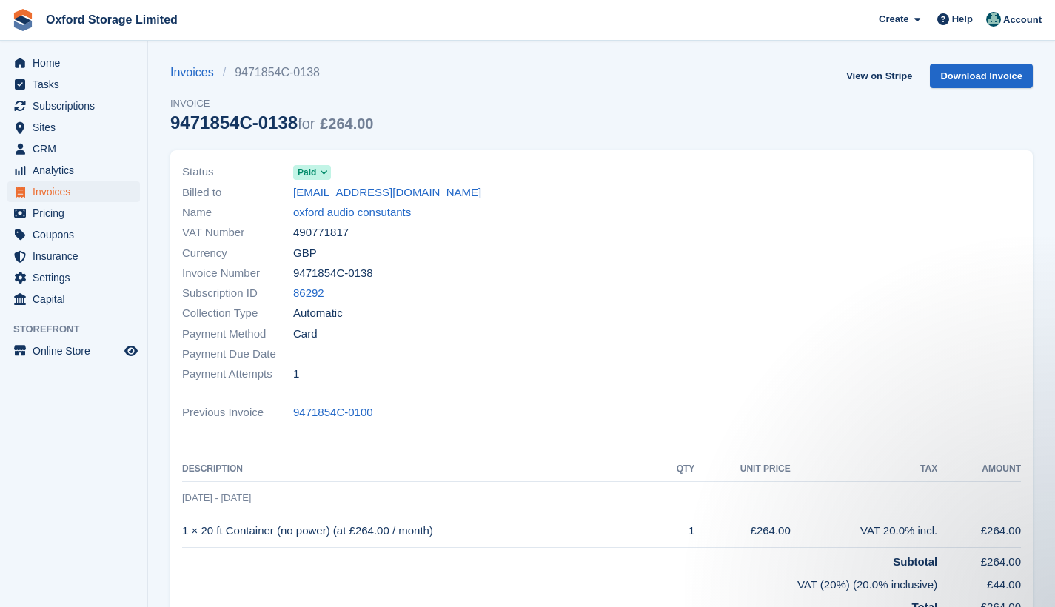
click at [547, 127] on div "Invoices 9471854C-0138 Invoice 9471854C-0138 for £264.00 View on Stripe Downloa…" at bounding box center [601, 107] width 863 height 87
